Goal: Check status: Check status

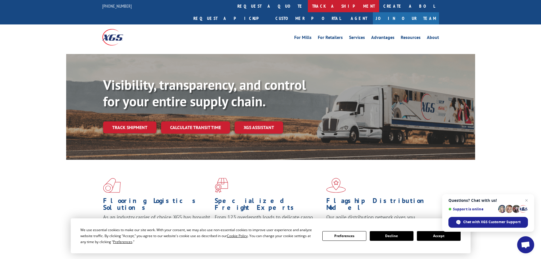
click at [308, 6] on link "track a shipment" at bounding box center [343, 6] width 71 height 12
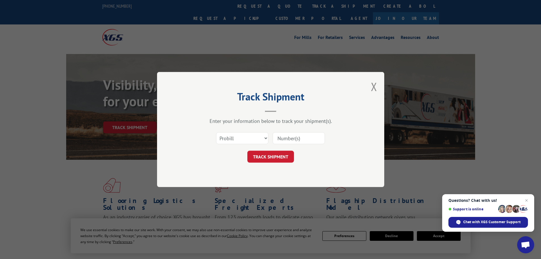
click at [299, 138] on input at bounding box center [299, 138] width 52 height 12
click at [282, 139] on input at bounding box center [299, 138] width 52 height 12
paste input "15127968"
type input "15127968"
click at [286, 155] on button "TRACK SHIPMENT" at bounding box center [271, 157] width 47 height 12
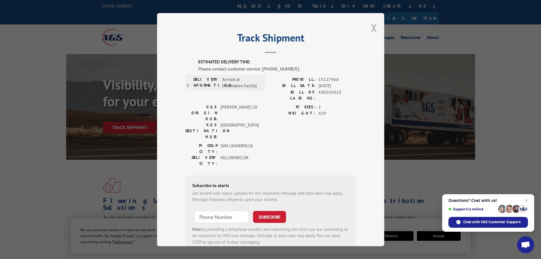
click at [373, 28] on button "Close modal" at bounding box center [374, 27] width 6 height 15
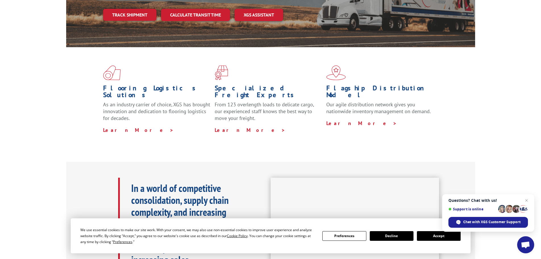
scroll to position [28, 0]
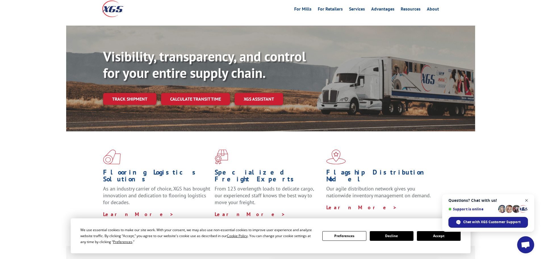
click at [527, 201] on span "Close chat" at bounding box center [526, 200] width 7 height 7
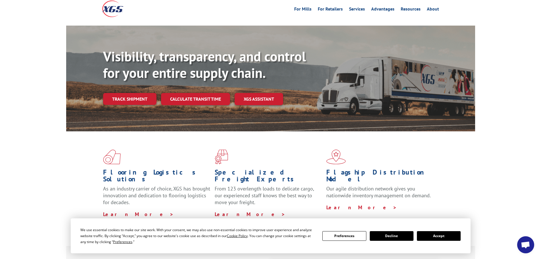
click at [429, 233] on button "Accept" at bounding box center [439, 236] width 44 height 10
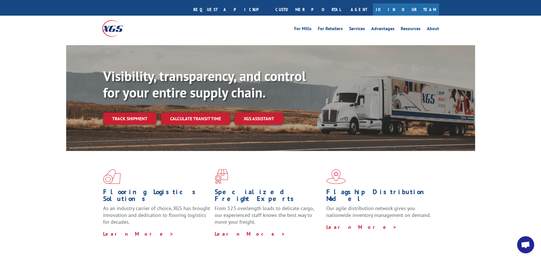
scroll to position [0, 0]
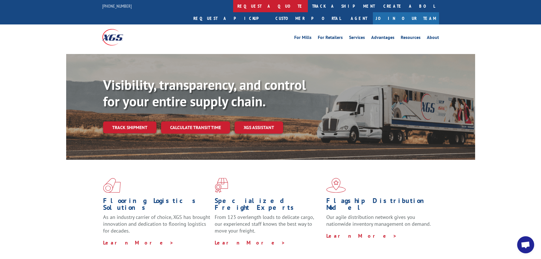
click at [233, 5] on link "request a quote" at bounding box center [270, 6] width 75 height 12
click at [308, 6] on link "track a shipment" at bounding box center [343, 6] width 71 height 12
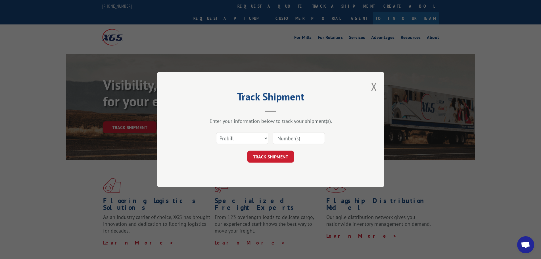
click at [288, 140] on input at bounding box center [299, 138] width 52 height 12
paste input "15127968"
type input "15127968"
click button "TRACK SHIPMENT" at bounding box center [271, 157] width 47 height 12
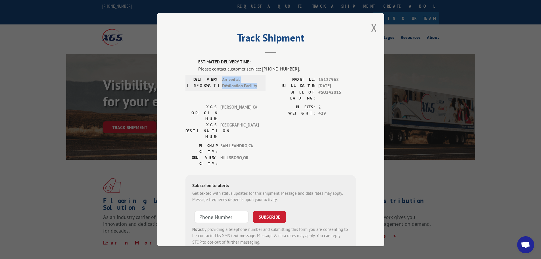
drag, startPoint x: 255, startPoint y: 86, endPoint x: 220, endPoint y: 77, distance: 36.1
click at [220, 77] on div "DELIVERY INFORMATION: Arrived at Destination Facility" at bounding box center [225, 82] width 77 height 13
click at [372, 27] on button "Close modal" at bounding box center [374, 27] width 6 height 15
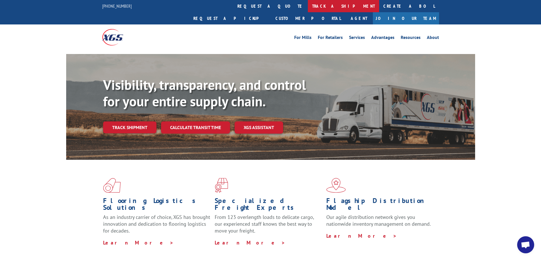
click at [308, 8] on link "track a shipment" at bounding box center [343, 6] width 71 height 12
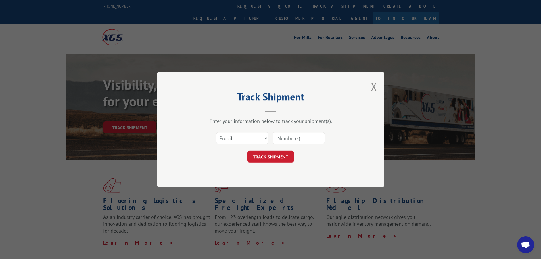
click at [294, 138] on input at bounding box center [299, 138] width 52 height 12
paste input "15127968"
type input "15127968"
click at [285, 154] on button "TRACK SHIPMENT" at bounding box center [271, 157] width 47 height 12
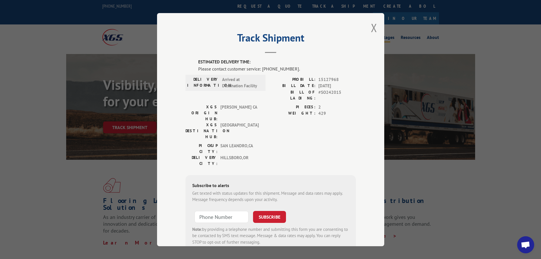
click at [371, 24] on button "Close modal" at bounding box center [374, 27] width 6 height 15
